Goal: Task Accomplishment & Management: Manage account settings

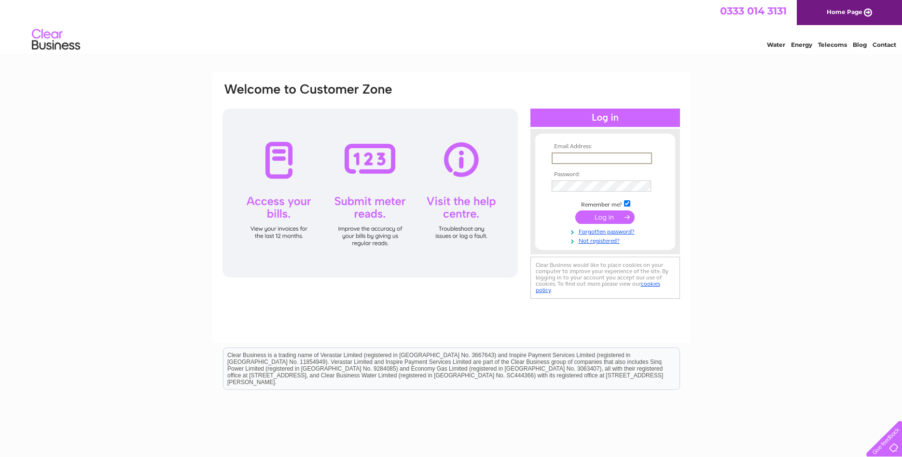
click at [600, 156] on input "text" at bounding box center [602, 158] width 100 height 12
type input "[PERSON_NAME][EMAIL_ADDRESS][PERSON_NAME][DOMAIN_NAME]"
click at [606, 221] on input "submit" at bounding box center [604, 216] width 59 height 14
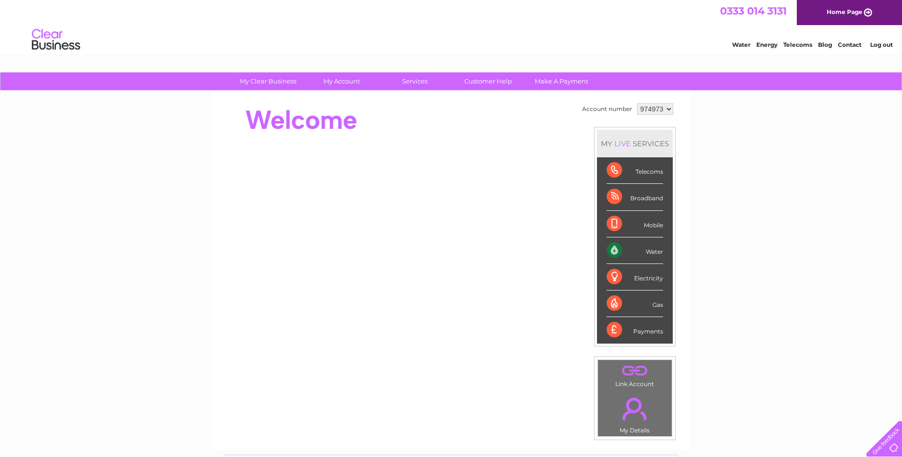
click at [385, 39] on div "Water Energy Telecoms Blog Contact Log out" at bounding box center [451, 40] width 902 height 31
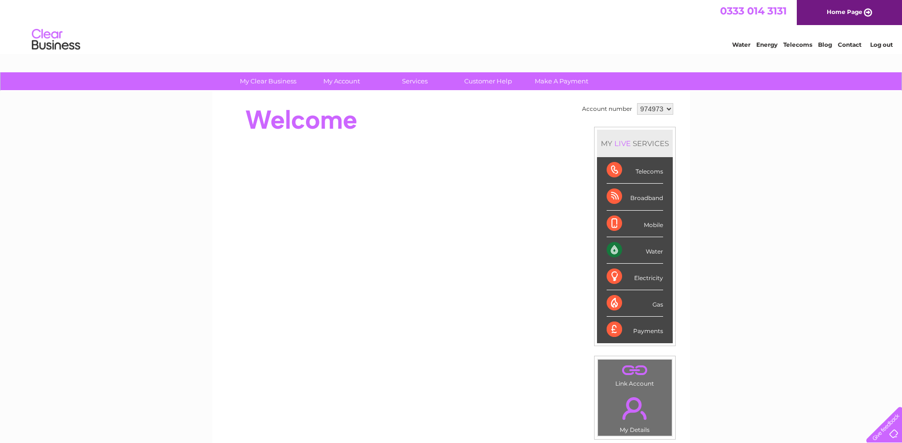
drag, startPoint x: 671, startPoint y: 33, endPoint x: 702, endPoint y: 27, distance: 31.1
click at [675, 31] on div "Water Energy Telecoms Blog Contact Log out" at bounding box center [451, 40] width 902 height 31
click at [87, 216] on div "My Clear Business Login Details My Details My Preferences Link Account My Accou…" at bounding box center [451, 343] width 902 height 542
